Goal: Information Seeking & Learning: Learn about a topic

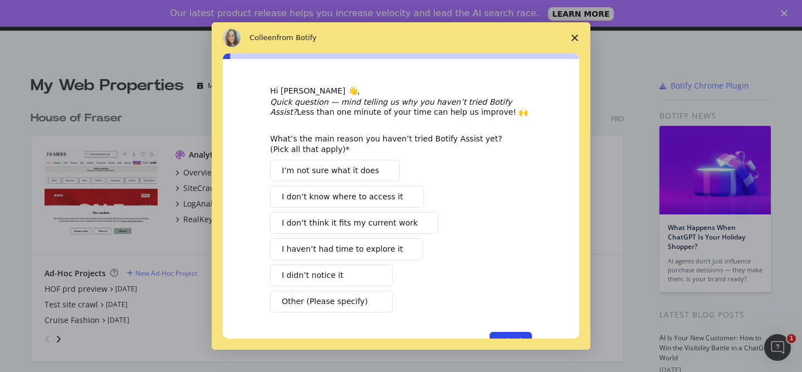
click at [570, 39] on span "Close survey" at bounding box center [574, 37] width 31 height 31
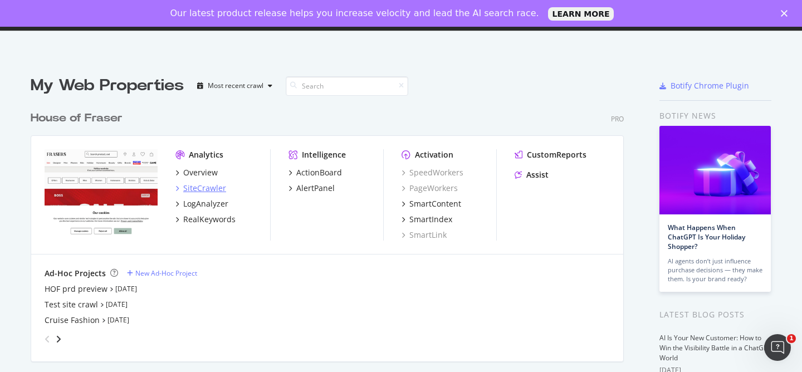
click at [214, 188] on div "SiteCrawler" at bounding box center [204, 188] width 43 height 11
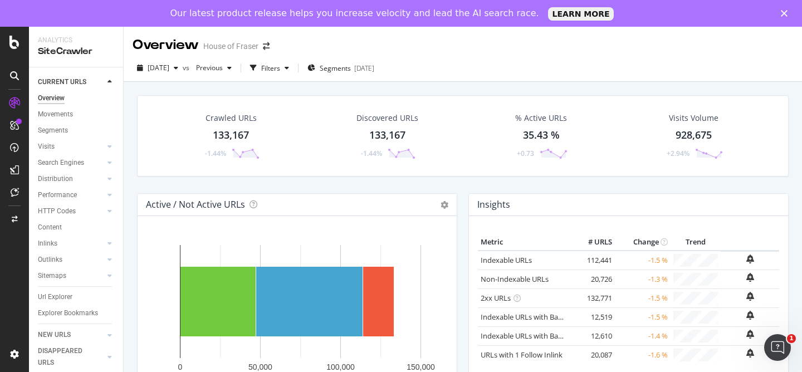
click at [289, 70] on icon "button" at bounding box center [287, 68] width 4 height 7
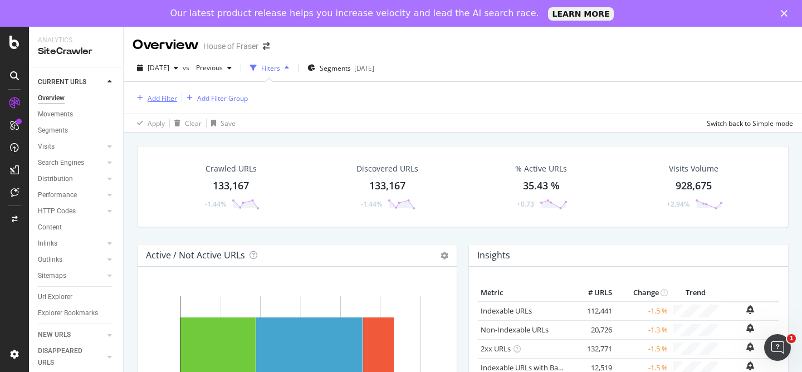
click at [165, 99] on div "Add Filter" at bounding box center [163, 98] width 30 height 9
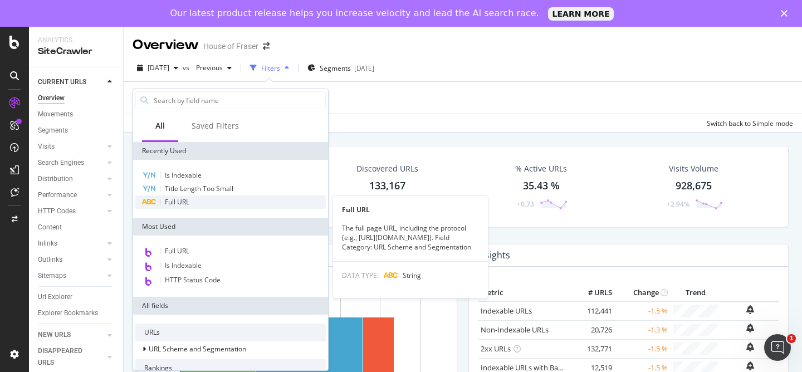
click at [211, 202] on div "Full URL" at bounding box center [230, 202] width 191 height 13
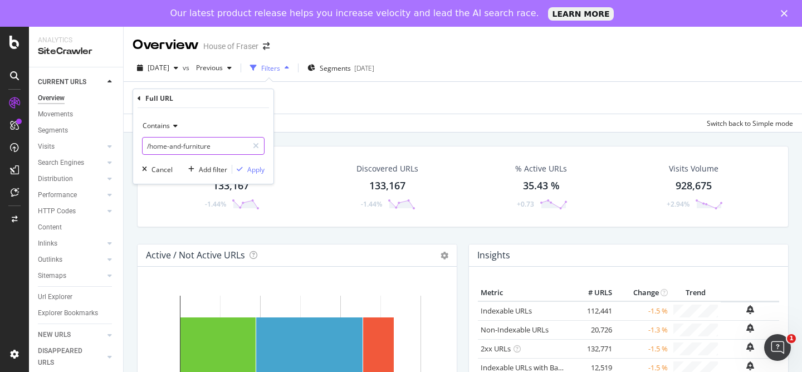
click at [235, 148] on input "/home-and-furniture" at bounding box center [195, 146] width 105 height 18
type input "/missoni"
click at [259, 172] on div "Apply" at bounding box center [255, 169] width 17 height 9
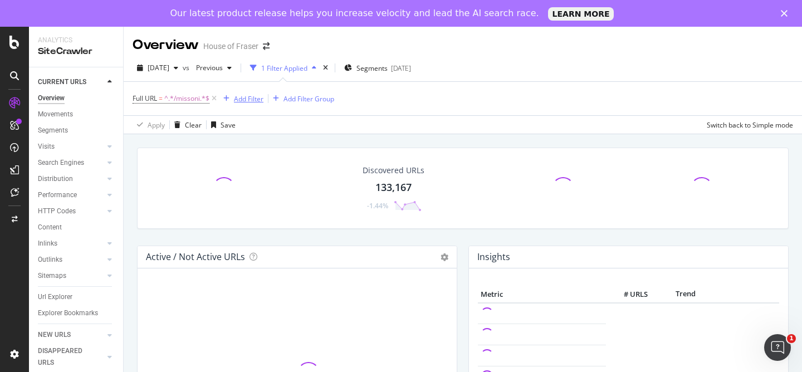
click at [252, 105] on button "Add Filter" at bounding box center [241, 98] width 45 height 13
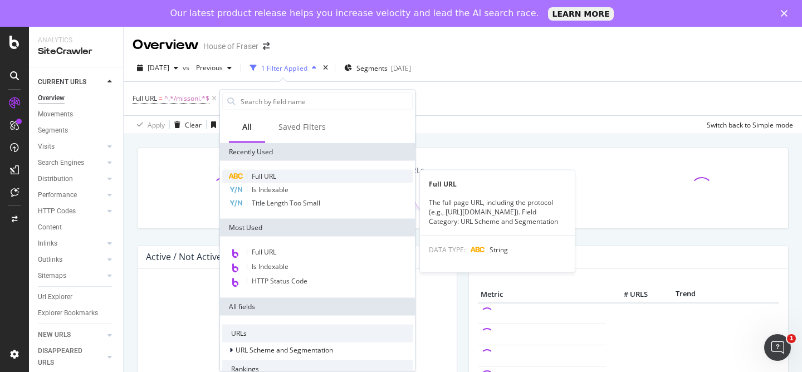
click at [266, 175] on span "Full URL" at bounding box center [264, 176] width 25 height 9
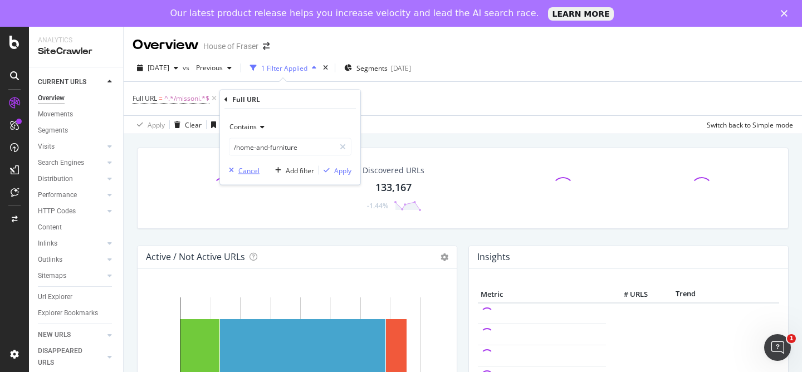
click at [247, 168] on div "Cancel" at bounding box center [248, 169] width 21 height 9
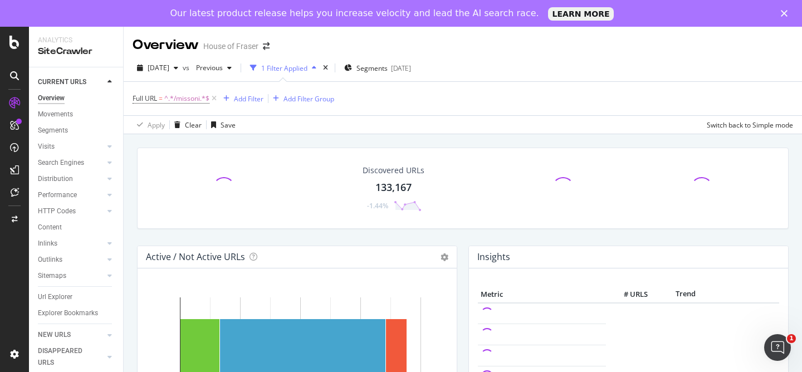
click at [247, 168] on div "Discovered URLs 133,167 -1.44%" at bounding box center [463, 188] width 652 height 81
click at [246, 104] on div "Add Filter" at bounding box center [241, 98] width 45 height 12
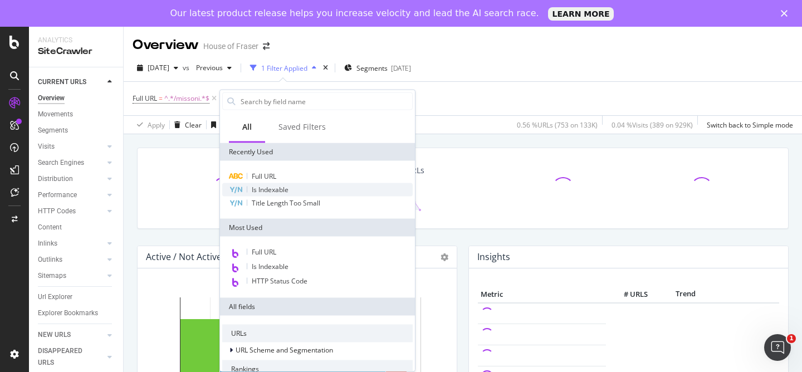
click at [281, 187] on span "Is Indexable" at bounding box center [270, 189] width 37 height 9
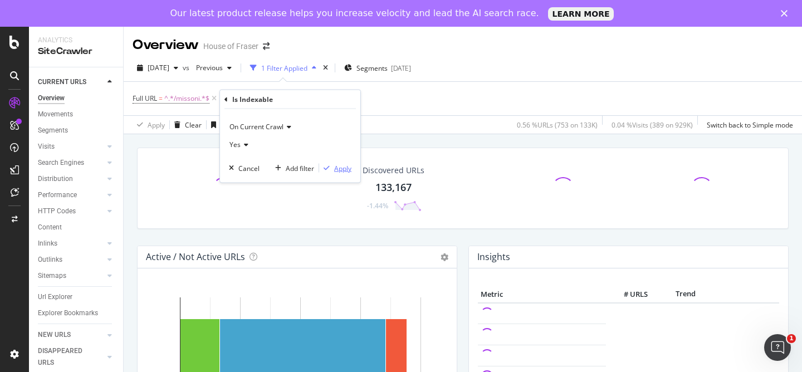
click at [344, 166] on div "Apply" at bounding box center [342, 167] width 17 height 9
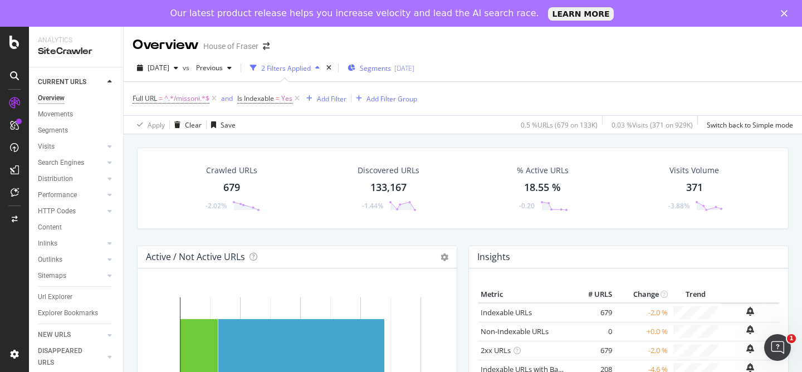
click at [401, 62] on div "Segments [DATE]" at bounding box center [381, 68] width 67 height 17
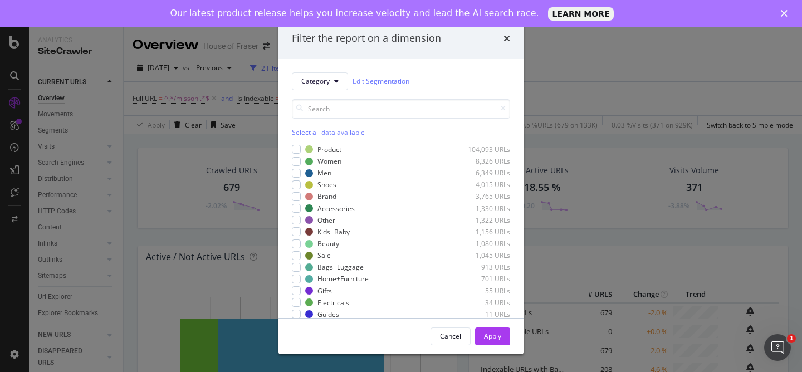
click at [299, 132] on div "Select all data available" at bounding box center [401, 132] width 218 height 9
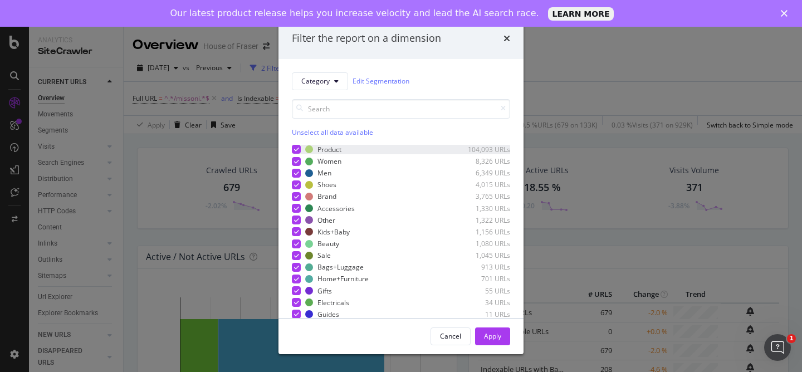
click at [298, 149] on icon "modal" at bounding box center [296, 150] width 5 height 6
drag, startPoint x: 489, startPoint y: 337, endPoint x: 218, endPoint y: 160, distance: 322.8
click at [489, 337] on div "Apply" at bounding box center [492, 336] width 17 height 9
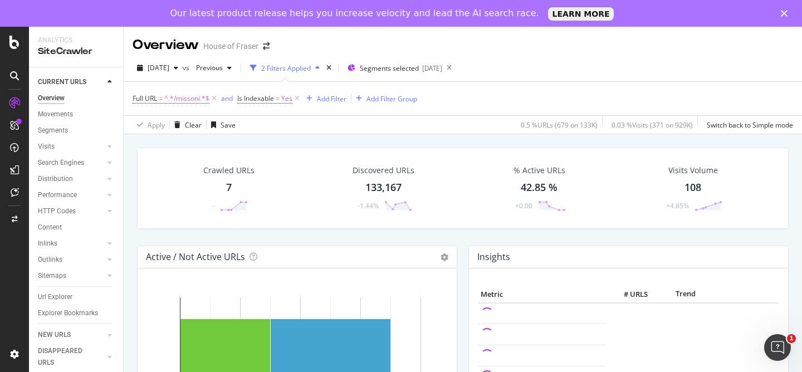
click at [232, 195] on div "Crawled URLs 7 -" at bounding box center [229, 188] width 74 height 58
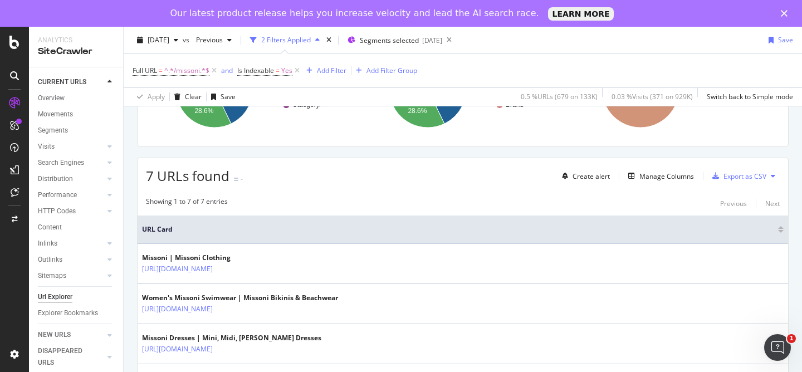
scroll to position [158, 0]
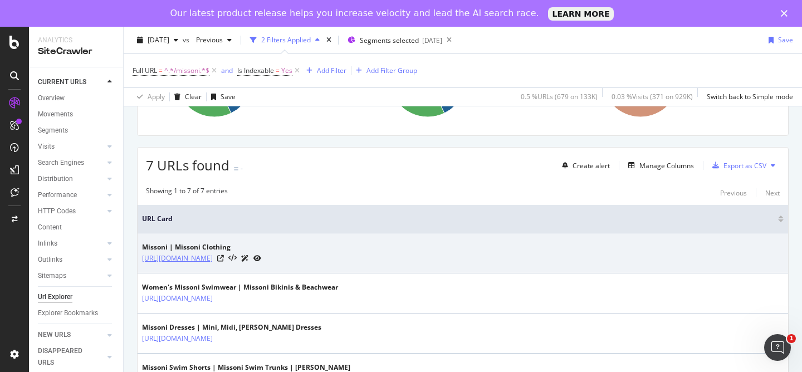
copy link "/brand/missoni"
drag, startPoint x: 294, startPoint y: 257, endPoint x: 243, endPoint y: 262, distance: 50.4
click at [243, 262] on div "[URL][DOMAIN_NAME]" at bounding box center [201, 258] width 119 height 12
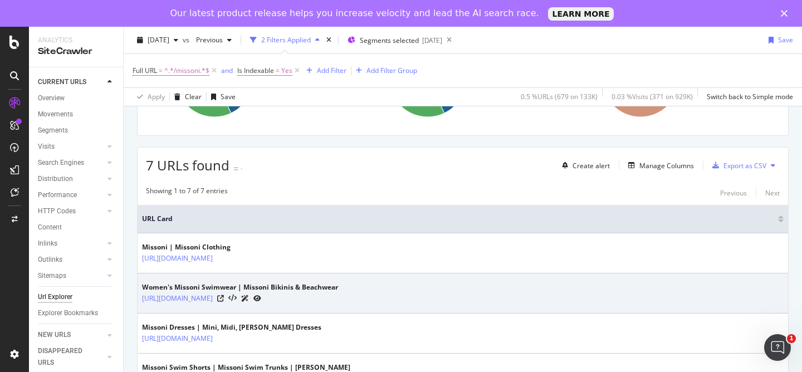
scroll to position [225, 0]
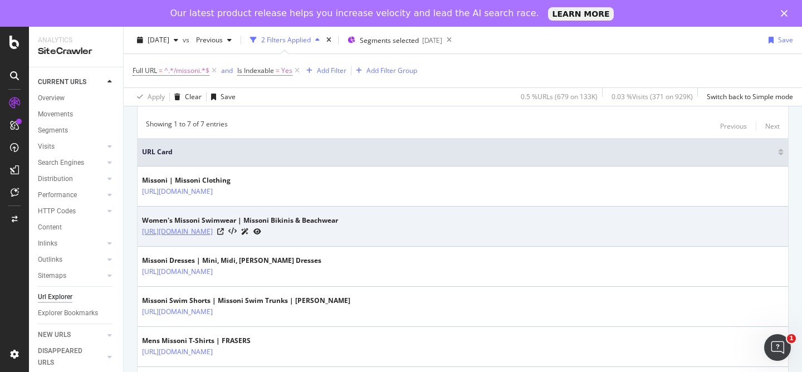
drag, startPoint x: 333, startPoint y: 232, endPoint x: 243, endPoint y: 236, distance: 89.3
click at [243, 236] on div "[URL][DOMAIN_NAME]" at bounding box center [240, 232] width 196 height 12
copy link "/women/swimwear/missoni"
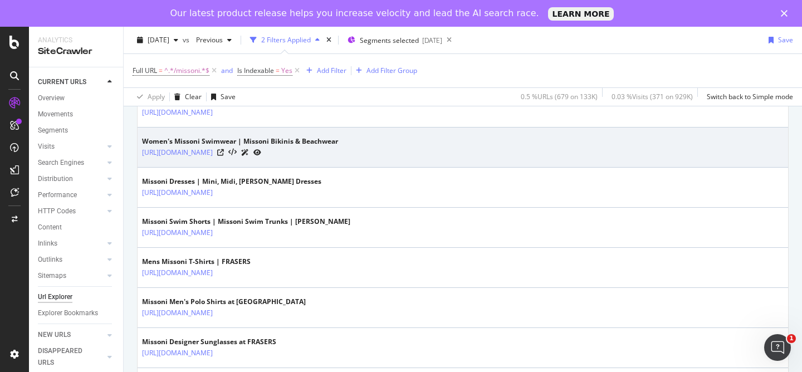
scroll to position [325, 0]
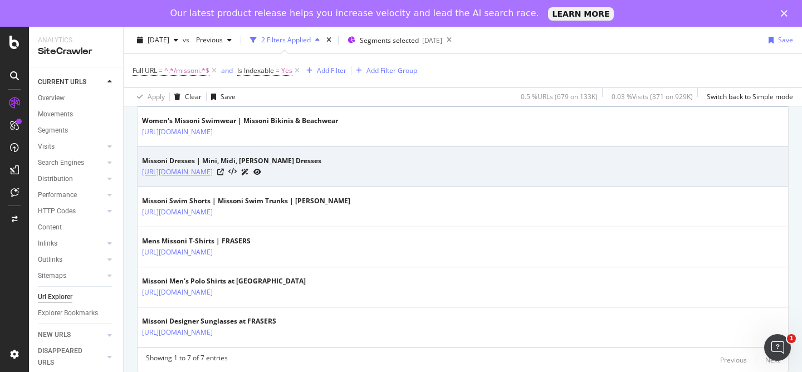
drag, startPoint x: 325, startPoint y: 171, endPoint x: 243, endPoint y: 174, distance: 82.5
click at [243, 174] on div "[URL][DOMAIN_NAME]" at bounding box center [231, 172] width 179 height 12
copy tbody "/women/dresses/missoni"
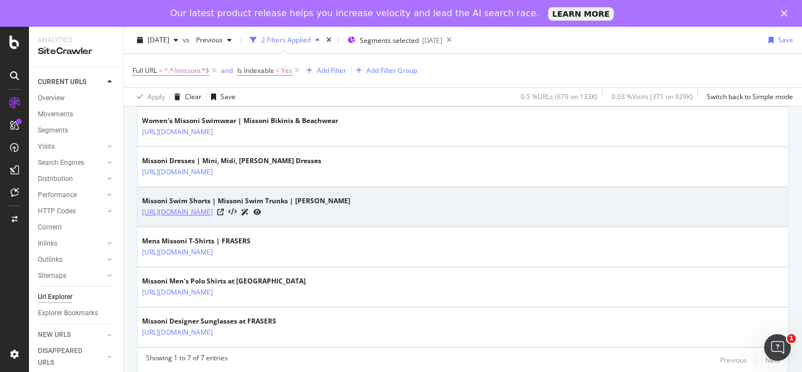
drag, startPoint x: 325, startPoint y: 212, endPoint x: 243, endPoint y: 217, distance: 82.1
click at [243, 217] on div "[URL][DOMAIN_NAME]" at bounding box center [246, 212] width 208 height 12
copy tbody "/men/swimwear/missoni"
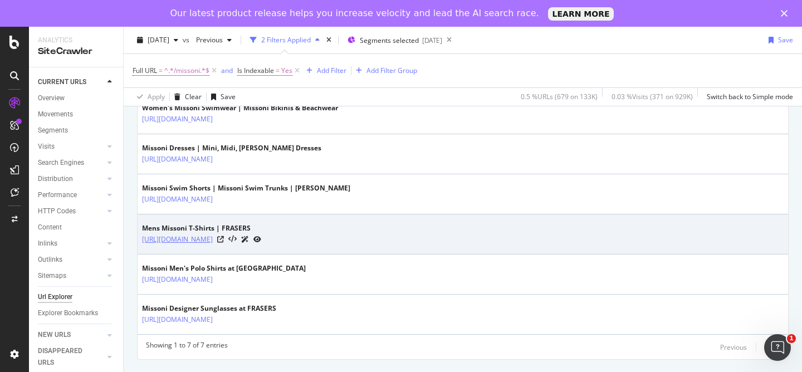
drag, startPoint x: 369, startPoint y: 241, endPoint x: 245, endPoint y: 243, distance: 123.7
click at [245, 243] on div "[URL][DOMAIN_NAME]" at bounding box center [201, 239] width 119 height 12
copy tbody "/men/tops-and-t-shirts/t-shirts/missoni"
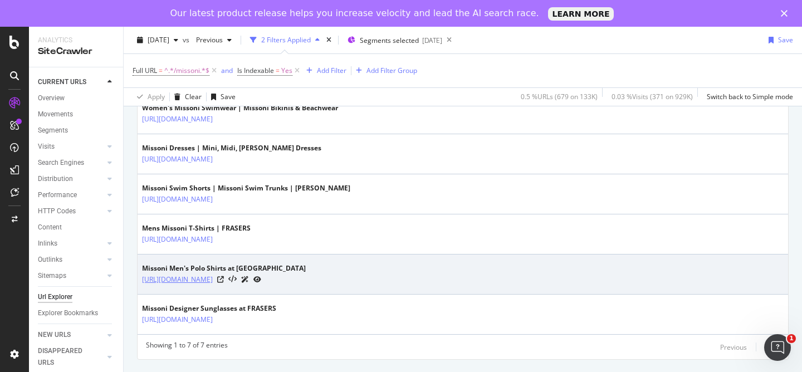
drag, startPoint x: 379, startPoint y: 279, endPoint x: 243, endPoint y: 281, distance: 136.5
click at [243, 281] on div "[URL][DOMAIN_NAME]" at bounding box center [224, 280] width 164 height 12
copy tbody "/men/tops-and-t-shirts/polo-shirts/missoni"
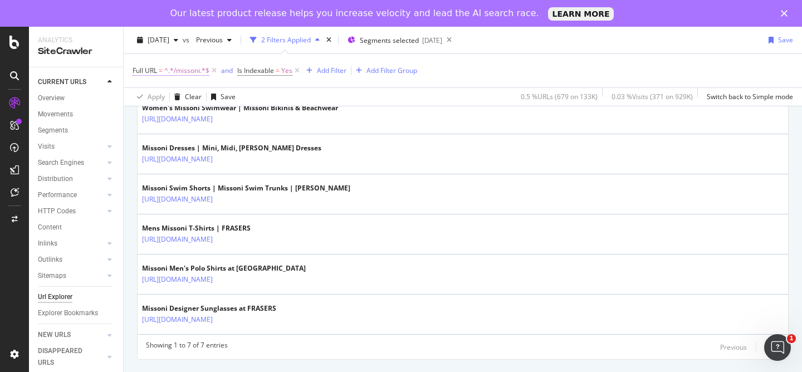
click at [173, 67] on span "^.*/missoni.*$" at bounding box center [186, 71] width 45 height 16
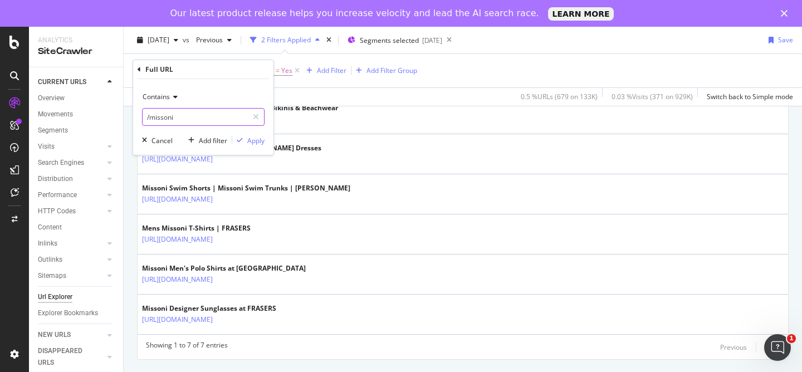
click at [208, 117] on input "/missoni" at bounding box center [195, 117] width 105 height 18
paste input "[PERSON_NAME]"
type input "/maison-[PERSON_NAME]"
click at [268, 143] on div "Contains /maison-[PERSON_NAME] Cancel Add filter Apply" at bounding box center [203, 117] width 140 height 76
drag, startPoint x: 257, startPoint y: 142, endPoint x: 287, endPoint y: 5, distance: 139.8
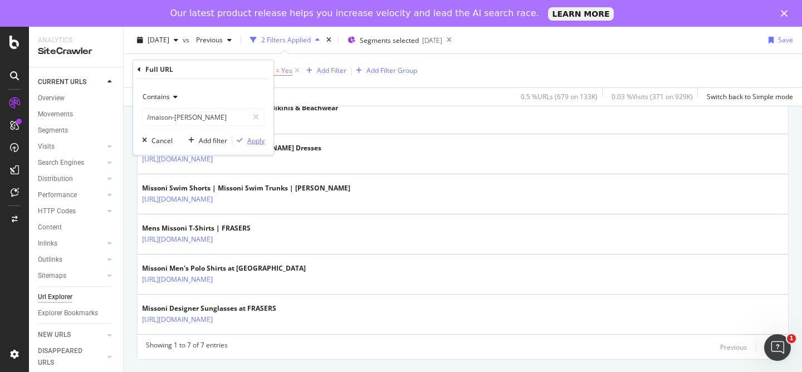
click at [257, 142] on div "Apply" at bounding box center [255, 140] width 17 height 9
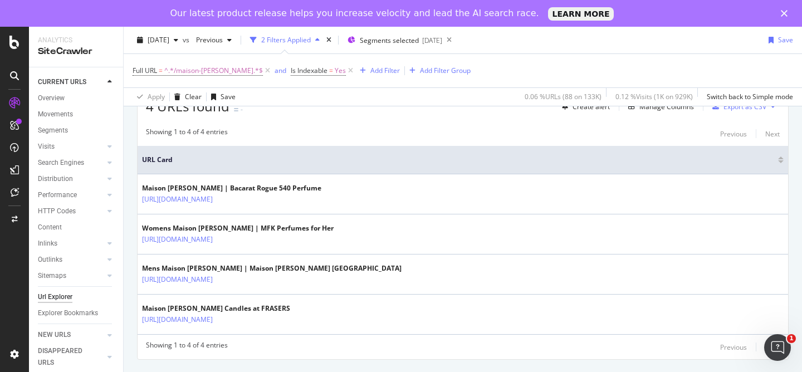
scroll to position [218, 0]
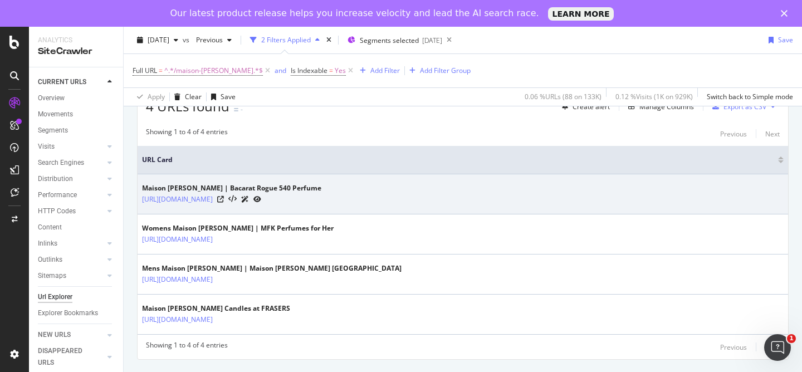
click at [321, 201] on div "[URL][DOMAIN_NAME]" at bounding box center [231, 199] width 179 height 12
drag, startPoint x: 346, startPoint y: 199, endPoint x: 245, endPoint y: 203, distance: 101.5
click at [245, 203] on div "[URL][DOMAIN_NAME]" at bounding box center [231, 199] width 179 height 12
copy link "/brand/maison-[PERSON_NAME]"
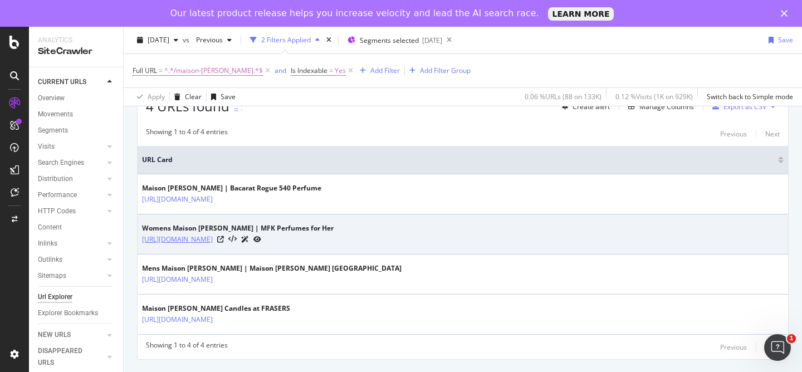
drag, startPoint x: 350, startPoint y: 238, endPoint x: 243, endPoint y: 243, distance: 107.1
click at [243, 243] on div "[URL][DOMAIN_NAME]" at bounding box center [238, 239] width 192 height 12
copy link "/women/maison-[PERSON_NAME]"
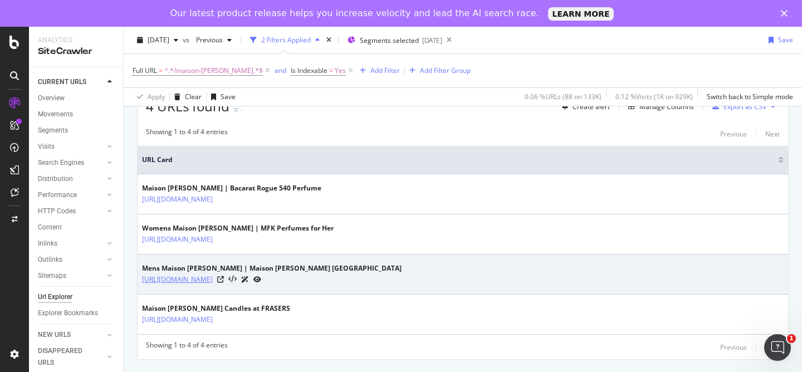
drag, startPoint x: 341, startPoint y: 281, endPoint x: 243, endPoint y: 284, distance: 98.1
click at [243, 284] on div "[URL][DOMAIN_NAME]" at bounding box center [272, 280] width 260 height 12
copy link "/men/maison-[PERSON_NAME]"
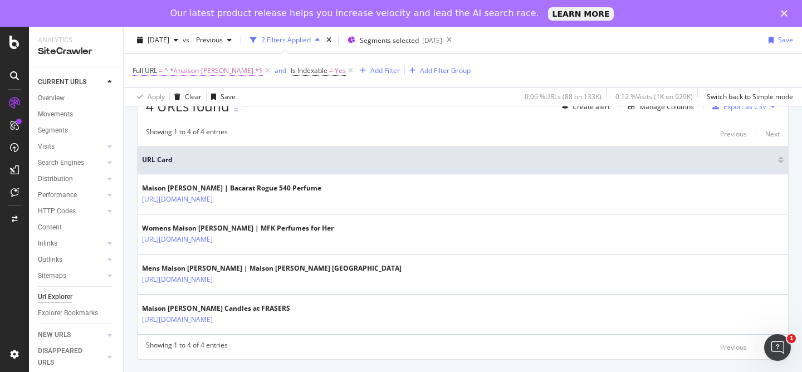
click at [187, 70] on span "^.*/maison-[PERSON_NAME].*$" at bounding box center [213, 71] width 99 height 16
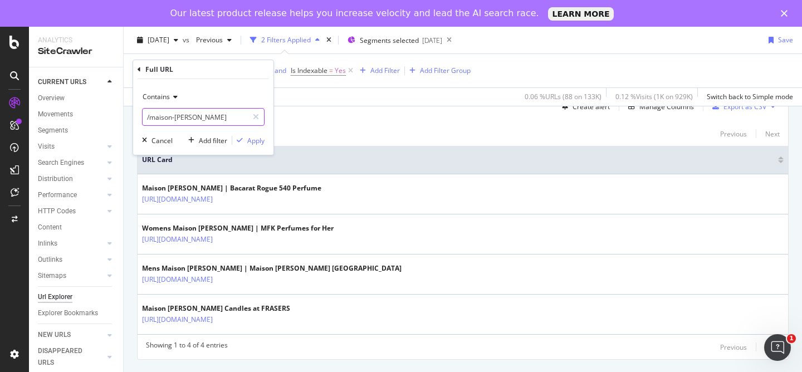
click at [238, 117] on input "/maison-[PERSON_NAME]" at bounding box center [195, 117] width 105 height 18
type input "/siksilk"
click at [259, 138] on div "Apply" at bounding box center [255, 140] width 17 height 9
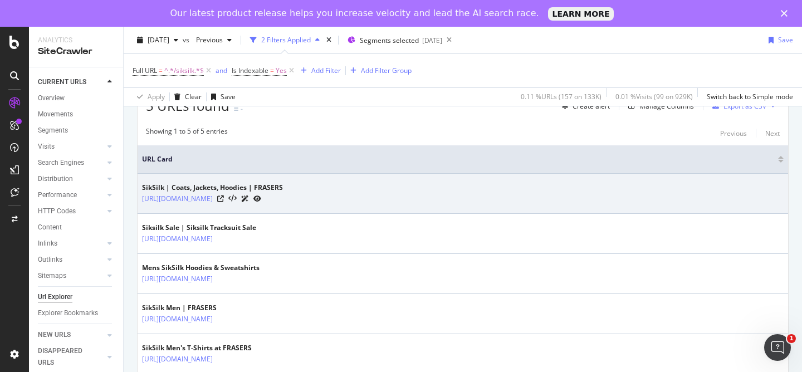
scroll to position [258, 0]
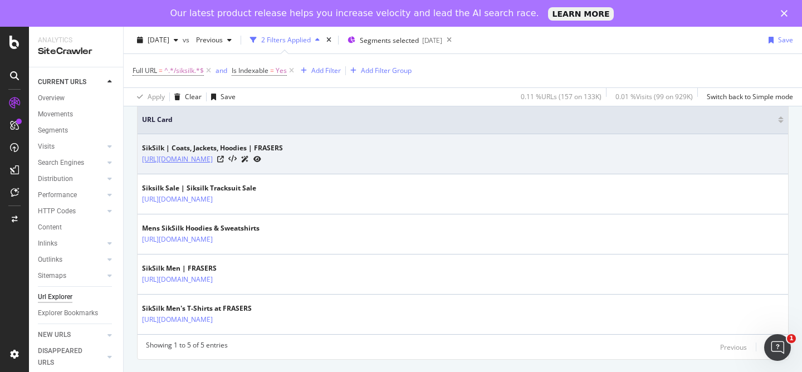
drag, startPoint x: 288, startPoint y: 159, endPoint x: 243, endPoint y: 164, distance: 44.8
click at [243, 164] on div "[URL][DOMAIN_NAME]" at bounding box center [212, 159] width 141 height 12
copy link "/brand/siksilk"
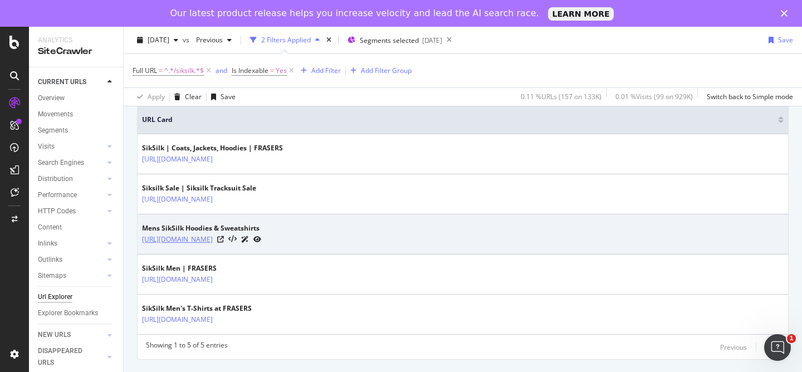
drag, startPoint x: 362, startPoint y: 240, endPoint x: 243, endPoint y: 243, distance: 119.3
click at [243, 243] on div "[URL][DOMAIN_NAME]" at bounding box center [201, 239] width 119 height 12
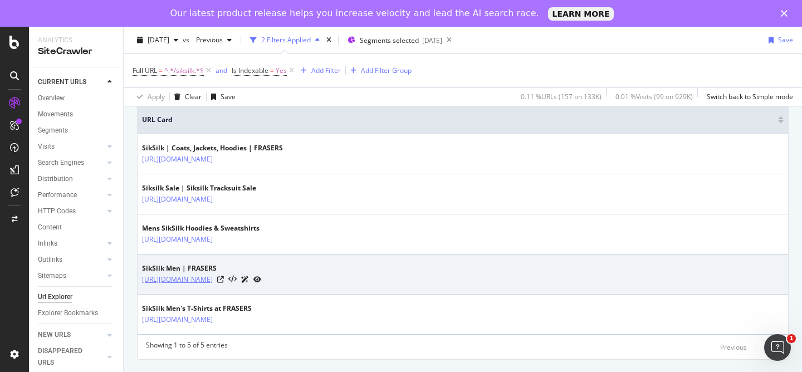
drag, startPoint x: 282, startPoint y: 279, endPoint x: 243, endPoint y: 282, distance: 39.1
click at [243, 282] on div "[URL][DOMAIN_NAME]" at bounding box center [201, 280] width 119 height 12
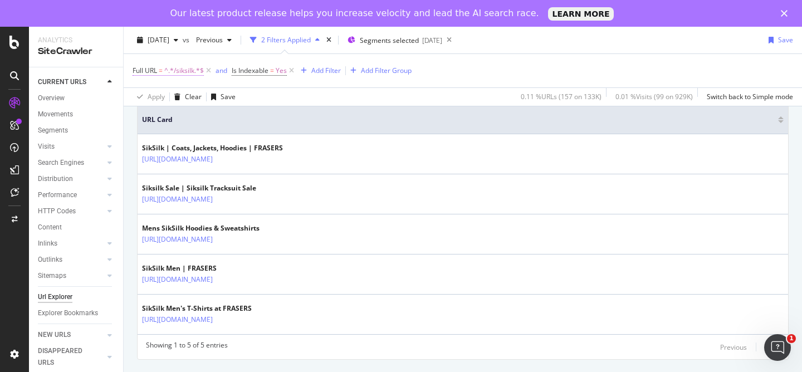
click at [159, 75] on span "Full URL = ^.*/siksilk.*$" at bounding box center [168, 71] width 71 height 10
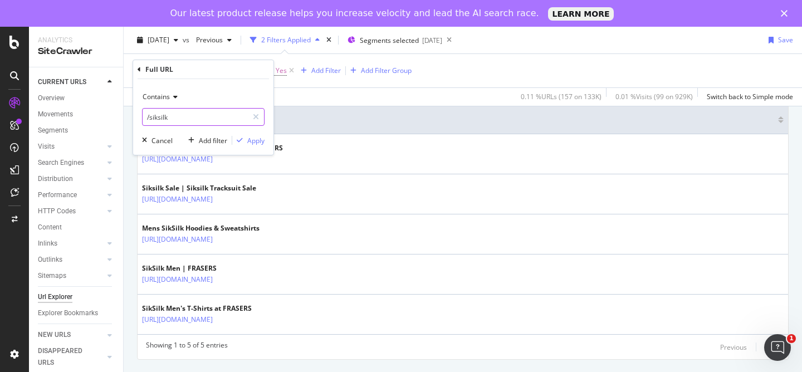
click at [185, 113] on input "/siksilk" at bounding box center [195, 117] width 105 height 18
type input "/[PERSON_NAME]-spade"
click at [255, 139] on div "Apply" at bounding box center [255, 140] width 17 height 9
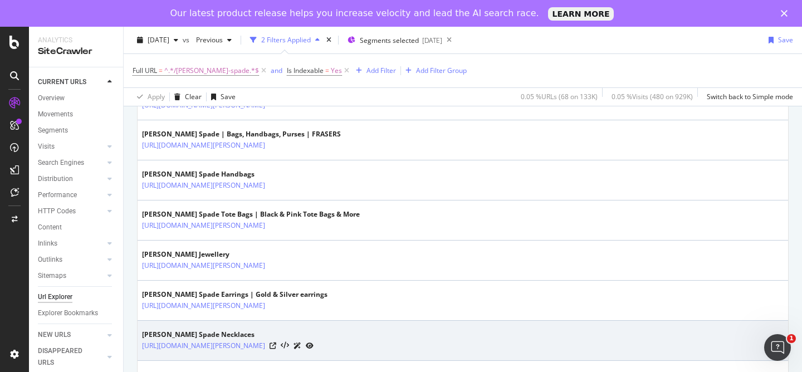
scroll to position [313, 0]
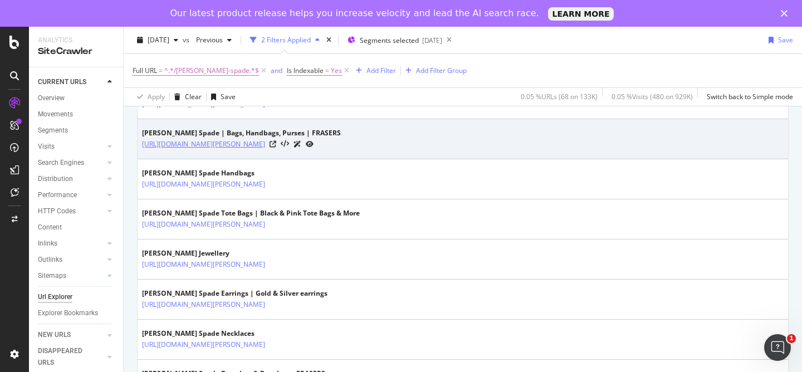
drag, startPoint x: 304, startPoint y: 145, endPoint x: 244, endPoint y: 148, distance: 60.2
click at [244, 148] on div "[URL][DOMAIN_NAME][PERSON_NAME]" at bounding box center [241, 144] width 199 height 12
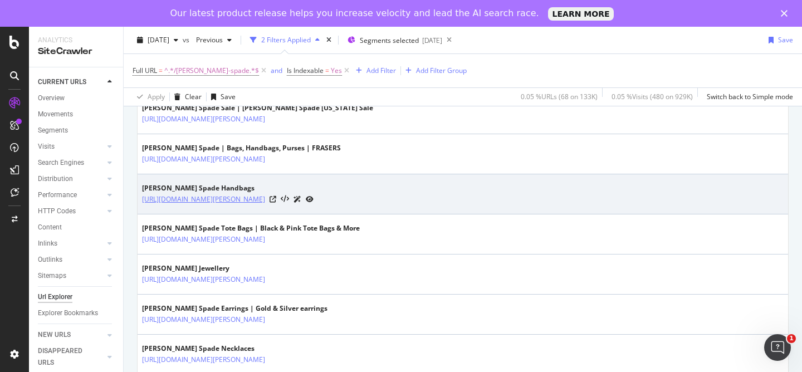
scroll to position [298, 0]
drag, startPoint x: 373, startPoint y: 201, endPoint x: 243, endPoint y: 204, distance: 129.3
click at [243, 204] on div "[URL][DOMAIN_NAME][PERSON_NAME]" at bounding box center [228, 199] width 172 height 12
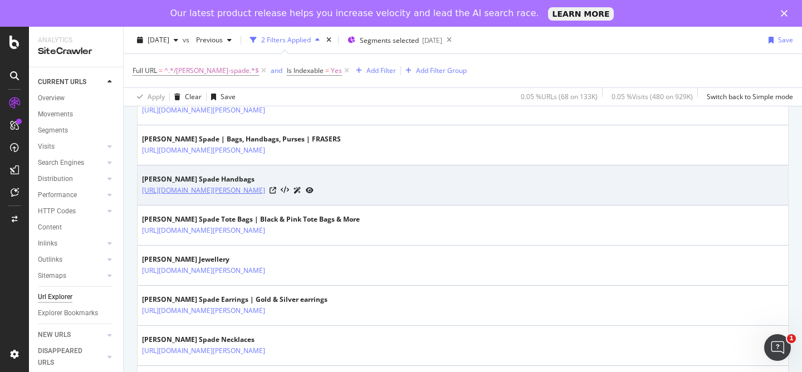
scroll to position [308, 0]
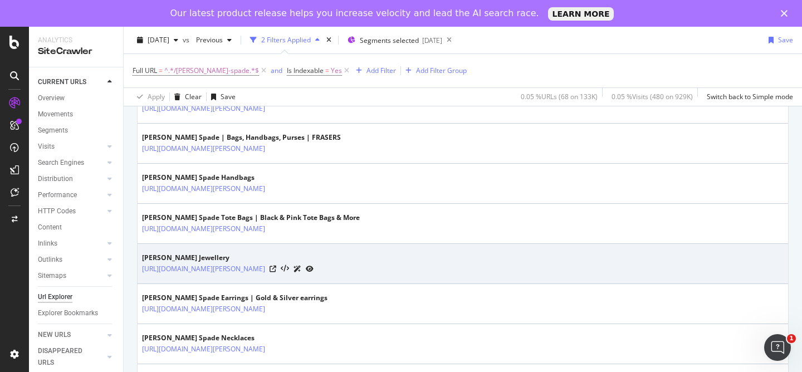
click at [417, 252] on td "[PERSON_NAME] Jewellery [URL][DOMAIN_NAME][PERSON_NAME]" at bounding box center [463, 264] width 651 height 40
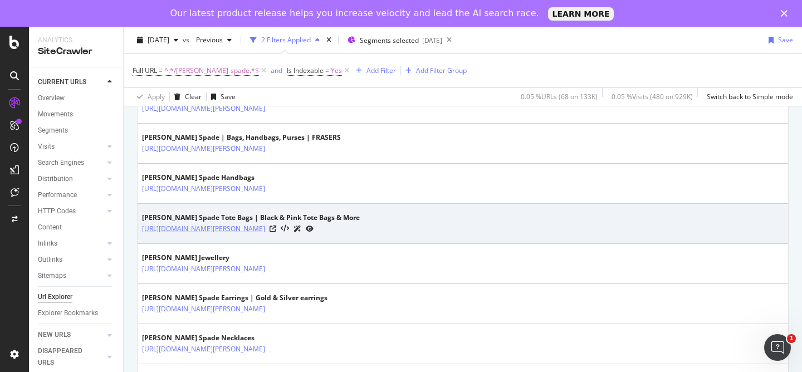
drag, startPoint x: 405, startPoint y: 230, endPoint x: 244, endPoint y: 232, distance: 161.0
click at [244, 232] on div "[URL][DOMAIN_NAME][PERSON_NAME]" at bounding box center [251, 229] width 218 height 12
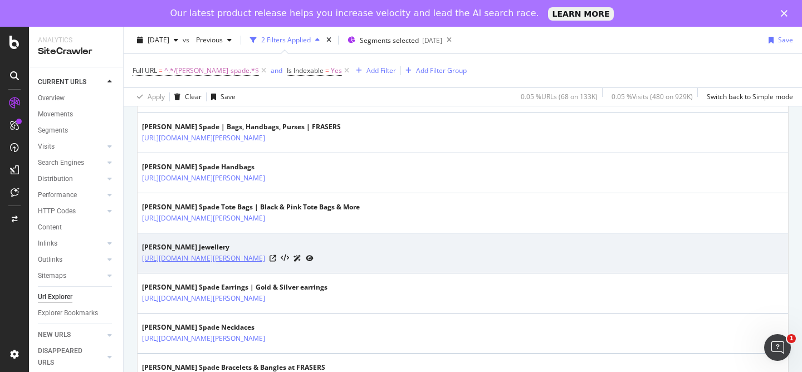
scroll to position [319, 0]
drag, startPoint x: 351, startPoint y: 260, endPoint x: 245, endPoint y: 262, distance: 106.5
click at [245, 262] on div "[URL][DOMAIN_NAME][PERSON_NAME]" at bounding box center [228, 258] width 172 height 12
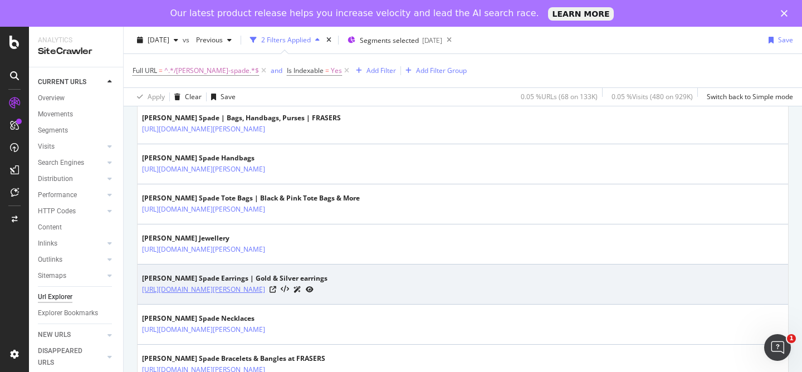
drag, startPoint x: 378, startPoint y: 289, endPoint x: 244, endPoint y: 292, distance: 133.8
click at [244, 292] on div "[URL][DOMAIN_NAME][PERSON_NAME]" at bounding box center [235, 290] width 186 height 12
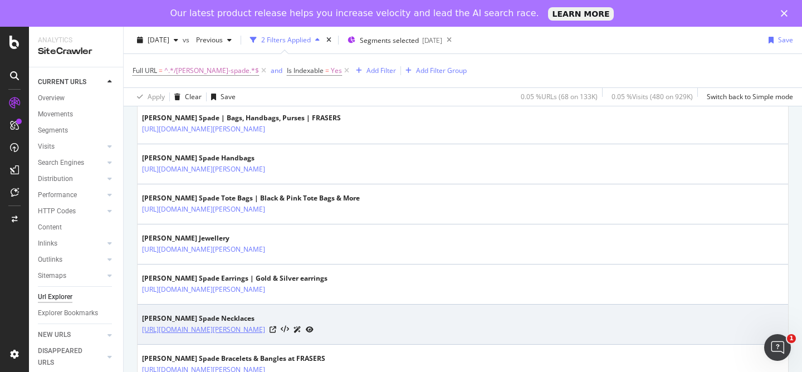
scroll to position [338, 0]
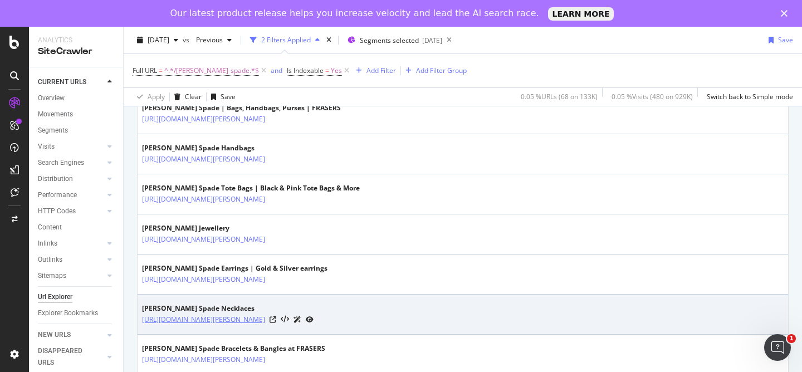
drag, startPoint x: 384, startPoint y: 320, endPoint x: 243, endPoint y: 324, distance: 141.6
click at [243, 324] on div "[URL][DOMAIN_NAME][PERSON_NAME]" at bounding box center [228, 320] width 172 height 12
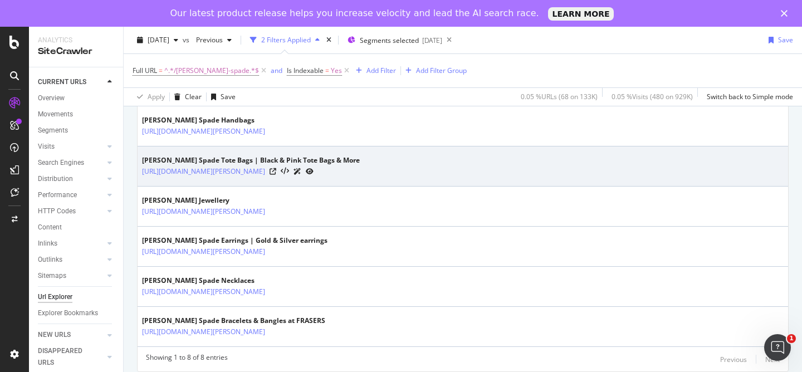
scroll to position [367, 0]
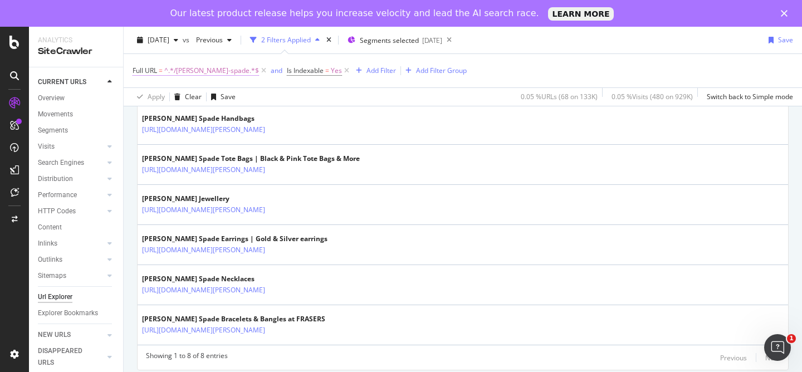
click at [177, 72] on span "^.*/[PERSON_NAME]-spade.*$" at bounding box center [211, 71] width 95 height 16
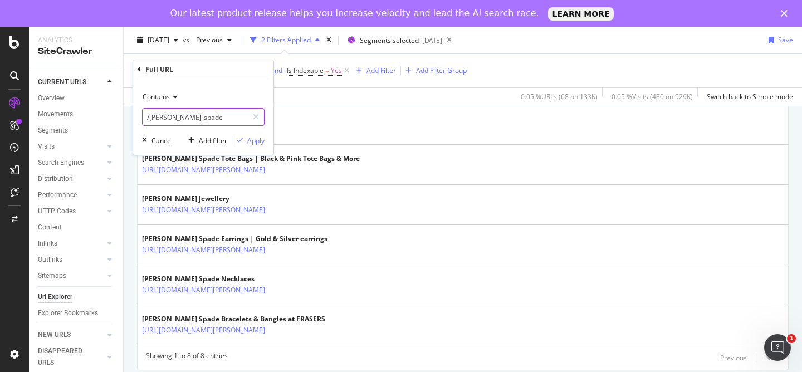
click at [213, 119] on input "/[PERSON_NAME]-spade" at bounding box center [195, 117] width 105 height 18
type input "/[PERSON_NAME]"
click at [247, 141] on div "Apply" at bounding box center [255, 140] width 17 height 9
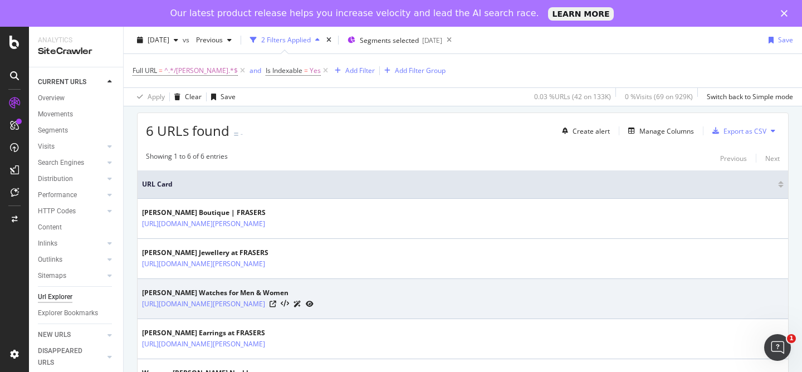
scroll to position [178, 0]
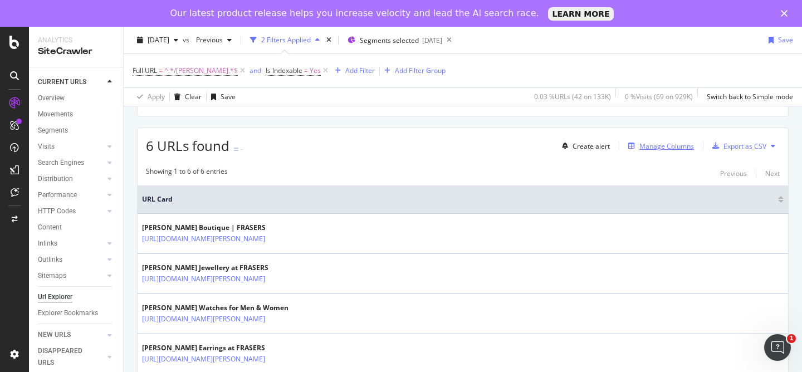
click at [667, 145] on div "Manage Columns" at bounding box center [667, 146] width 55 height 9
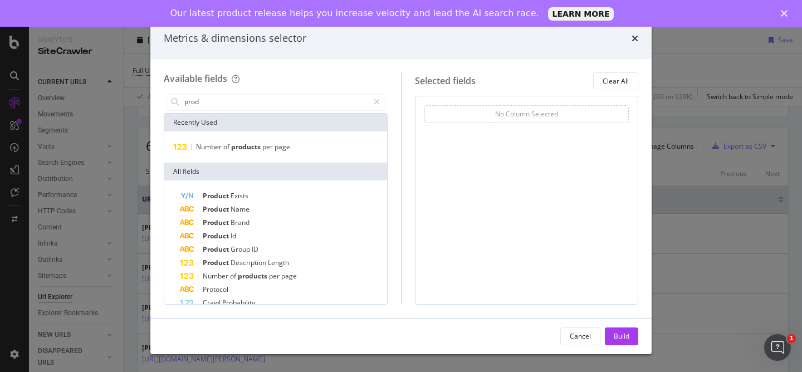
type input "prod"
click at [241, 154] on div "Number of products per page" at bounding box center [275, 146] width 223 height 31
click at [237, 148] on span "products" at bounding box center [246, 146] width 31 height 9
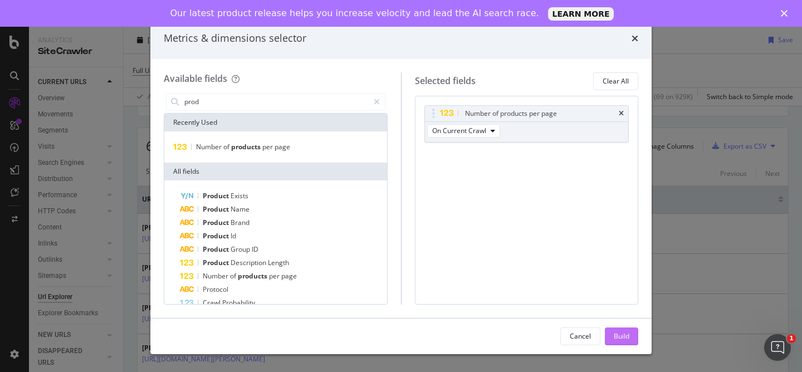
click at [632, 329] on button "Build" at bounding box center [621, 337] width 33 height 18
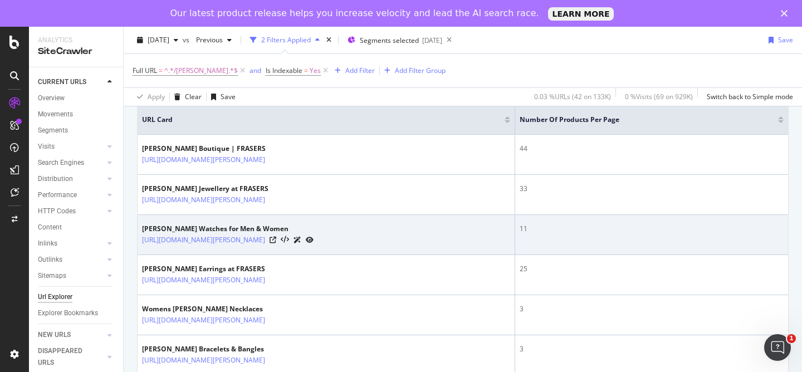
scroll to position [249, 0]
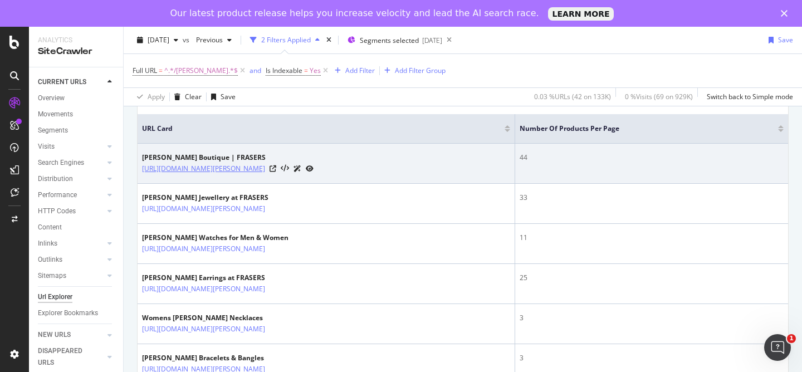
drag, startPoint x: 309, startPoint y: 169, endPoint x: 243, endPoint y: 173, distance: 65.9
click at [243, 173] on div "[URL][DOMAIN_NAME][PERSON_NAME]" at bounding box center [228, 169] width 172 height 12
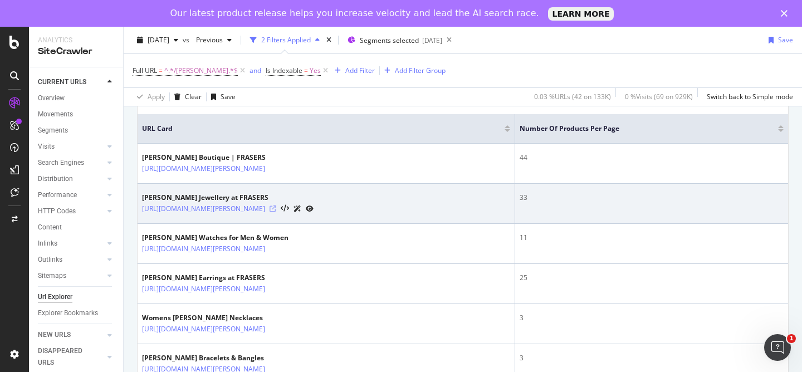
click at [276, 208] on icon at bounding box center [273, 209] width 7 height 7
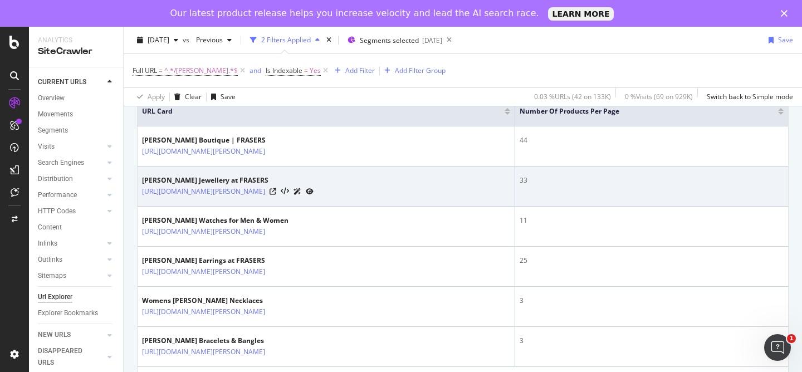
scroll to position [267, 0]
drag, startPoint x: 355, startPoint y: 192, endPoint x: 243, endPoint y: 194, distance: 112.0
click at [243, 194] on div "[URL][DOMAIN_NAME][PERSON_NAME]" at bounding box center [228, 190] width 172 height 12
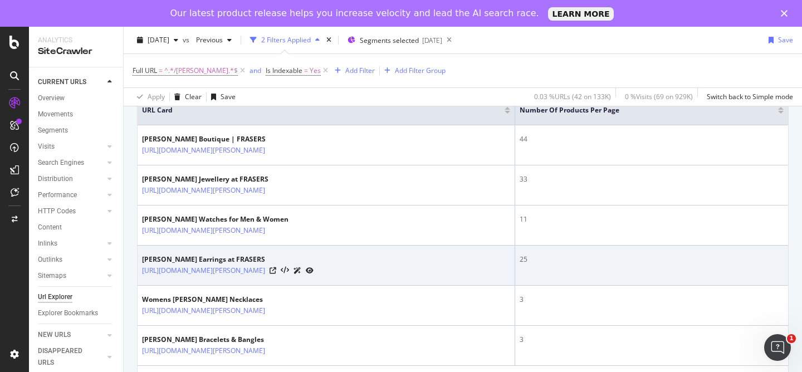
scroll to position [299, 0]
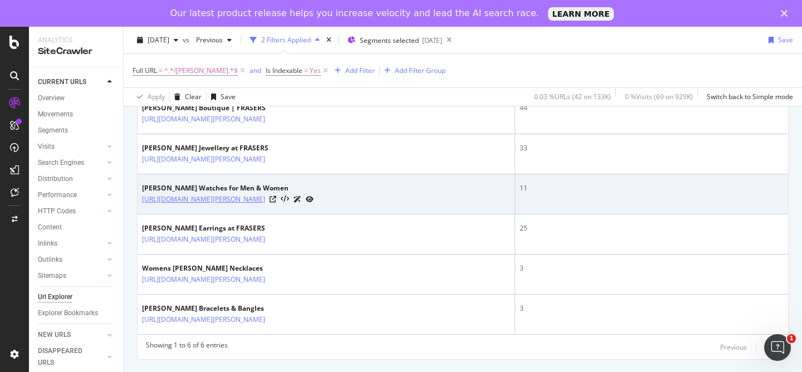
drag, startPoint x: 354, startPoint y: 198, endPoint x: 243, endPoint y: 197, distance: 110.3
click at [243, 197] on div "[URL][DOMAIN_NAME][PERSON_NAME]" at bounding box center [228, 199] width 172 height 12
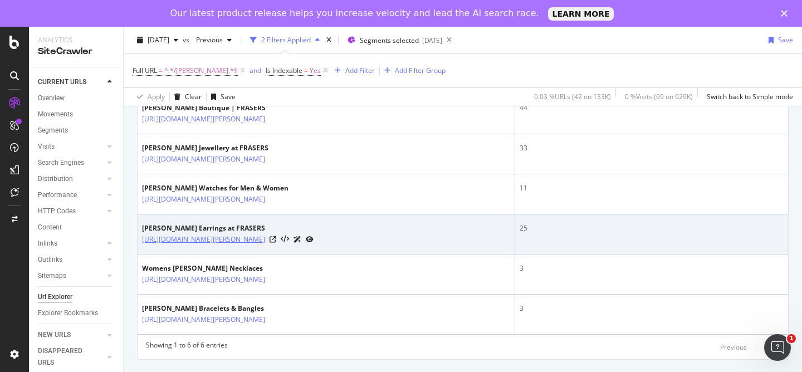
drag, startPoint x: 384, startPoint y: 241, endPoint x: 258, endPoint y: 243, distance: 125.9
click at [258, 243] on div "[URL][DOMAIN_NAME][PERSON_NAME]" at bounding box center [228, 239] width 172 height 12
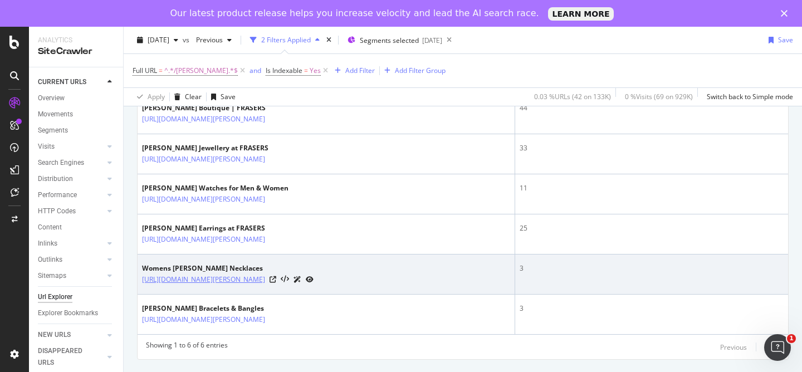
drag, startPoint x: 389, startPoint y: 281, endPoint x: 244, endPoint y: 282, distance: 144.9
click at [244, 282] on div "[URL][DOMAIN_NAME][PERSON_NAME]" at bounding box center [228, 280] width 172 height 12
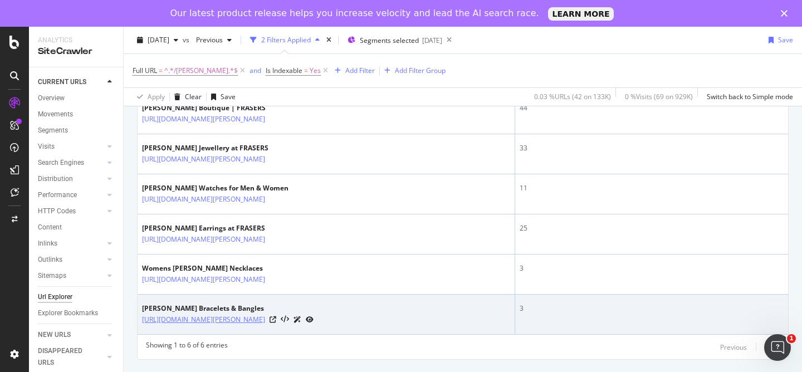
drag, startPoint x: 387, startPoint y: 319, endPoint x: 244, endPoint y: 320, distance: 143.2
click at [244, 320] on div "[URL][DOMAIN_NAME][PERSON_NAME]" at bounding box center [228, 320] width 172 height 12
